Goal: Find specific page/section: Find specific page/section

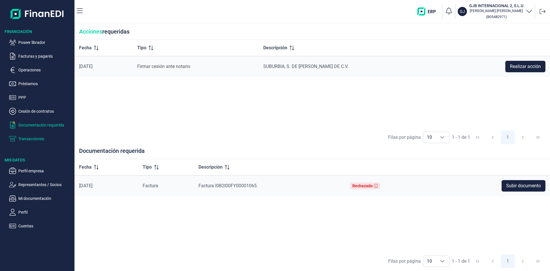
click at [38, 138] on p "Transacciones" at bounding box center [45, 138] width 54 height 7
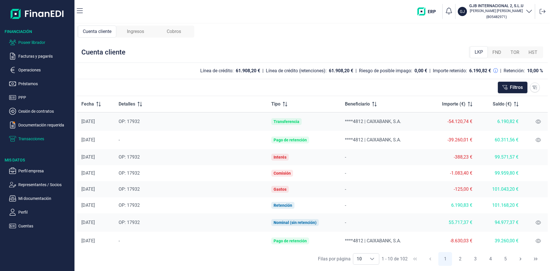
click at [42, 41] on p "Poseer librador" at bounding box center [45, 42] width 54 height 7
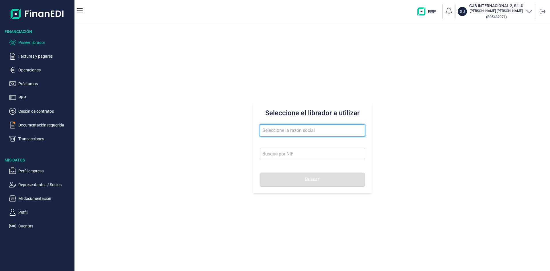
click at [283, 130] on input "text" at bounding box center [312, 130] width 105 height 12
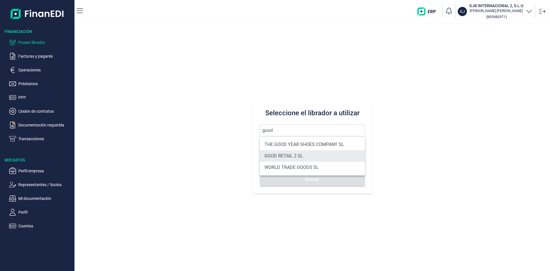
click at [306, 155] on li "GOOD RETAIL 2 SL" at bounding box center [312, 155] width 105 height 11
type input "GOOD RETAIL 2 SL"
type input "B05482914"
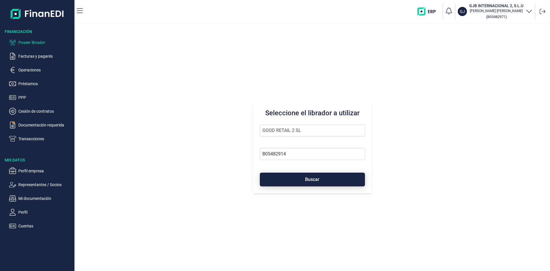
click at [310, 178] on span "Buscar" at bounding box center [312, 179] width 14 height 4
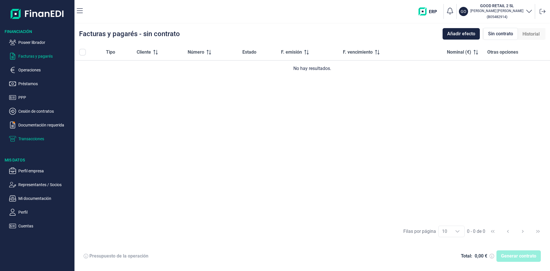
click at [38, 139] on p "Transacciones" at bounding box center [45, 138] width 54 height 7
